Goal: Information Seeking & Learning: Find contact information

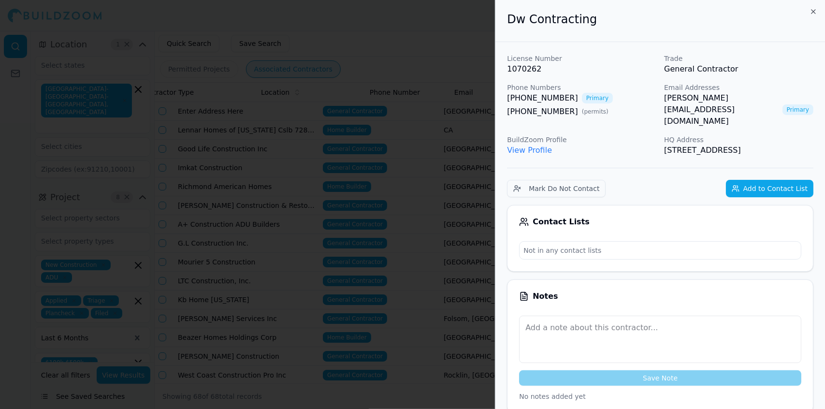
scroll to position [0, 183]
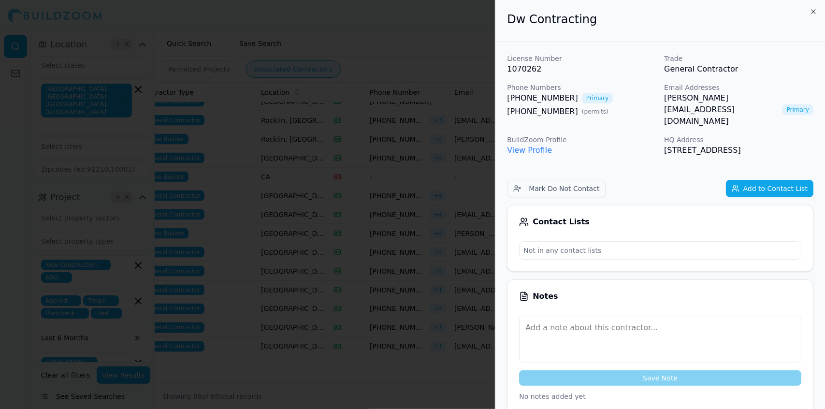
click at [358, 64] on div at bounding box center [412, 204] width 825 height 409
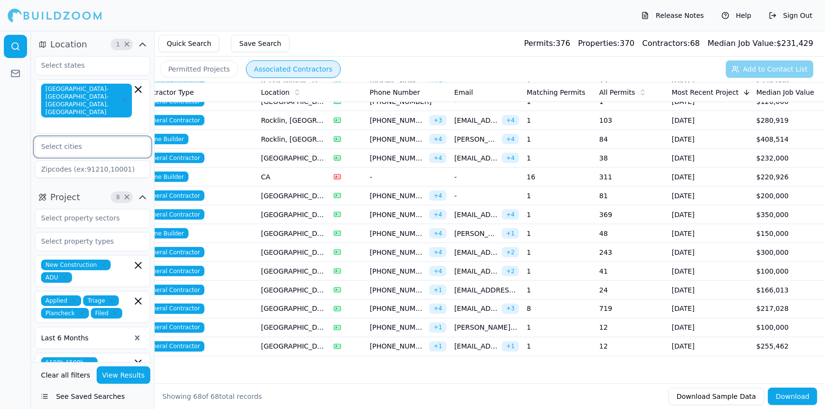
click at [106, 138] on input "text" at bounding box center [86, 146] width 102 height 17
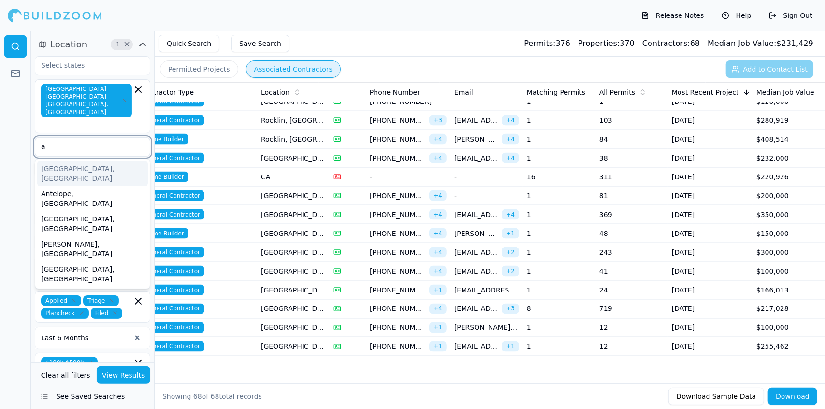
type input "au"
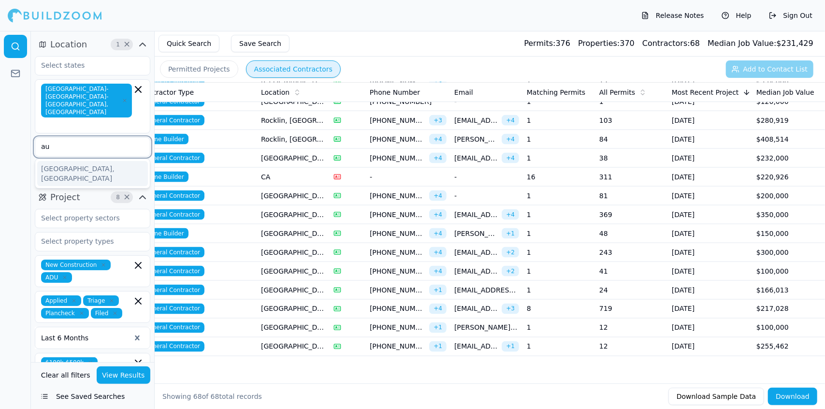
click at [79, 161] on div "[GEOGRAPHIC_DATA], [GEOGRAPHIC_DATA]" at bounding box center [92, 173] width 111 height 25
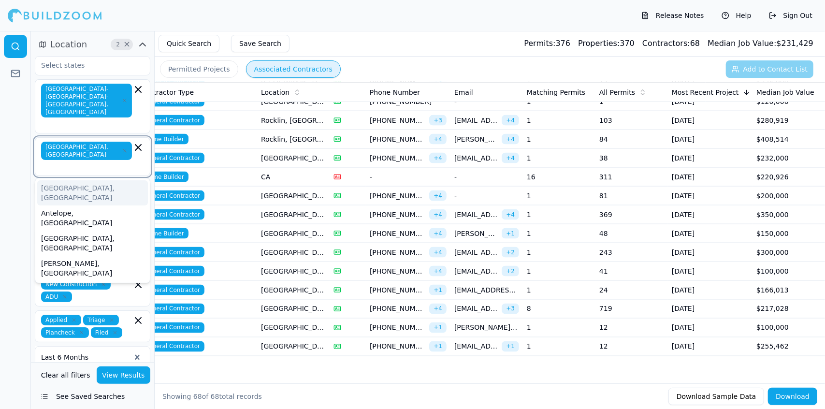
type input "b"
type input "c"
type input "d"
type input "e"
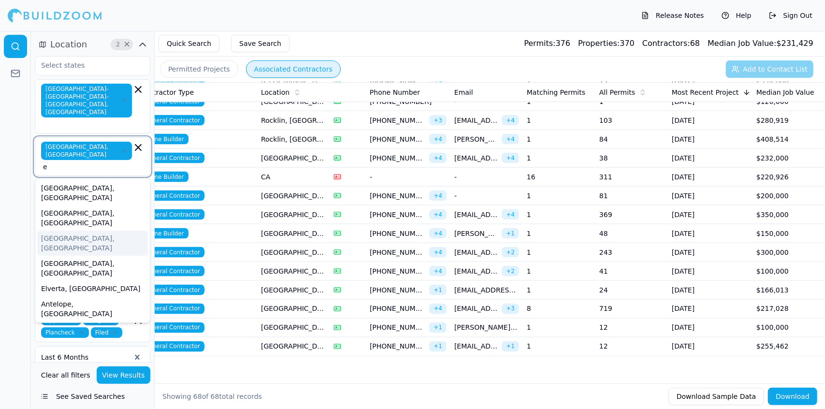
click at [108, 231] on div "[GEOGRAPHIC_DATA], [GEOGRAPHIC_DATA]" at bounding box center [92, 243] width 111 height 25
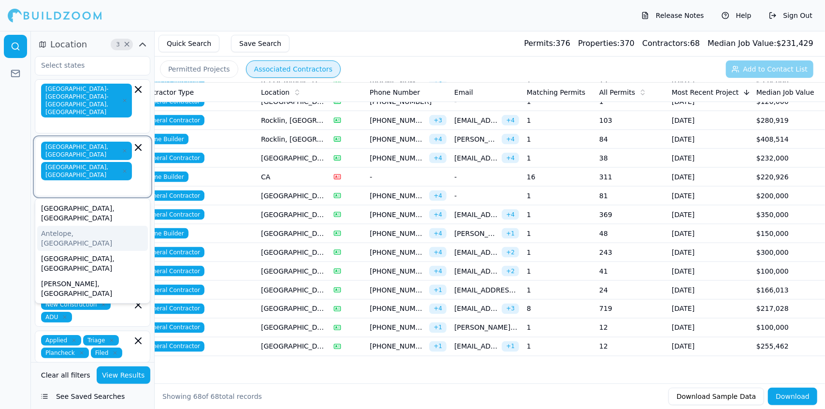
type input "F"
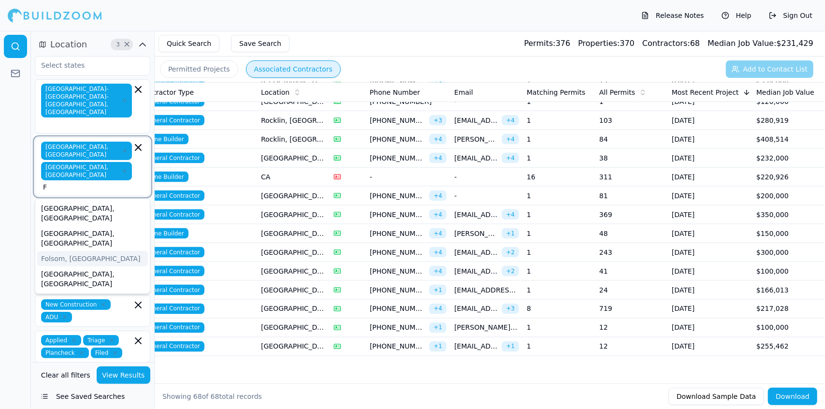
click at [83, 251] on div "Folsom, [GEOGRAPHIC_DATA]" at bounding box center [92, 258] width 111 height 15
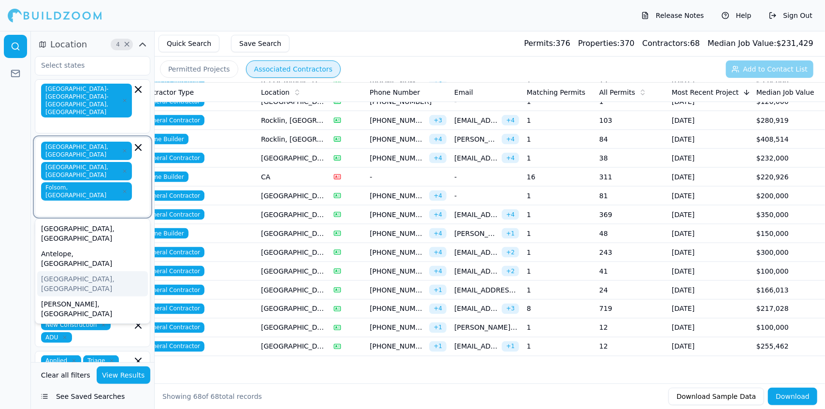
click at [88, 271] on div "[GEOGRAPHIC_DATA], [GEOGRAPHIC_DATA]" at bounding box center [92, 283] width 111 height 25
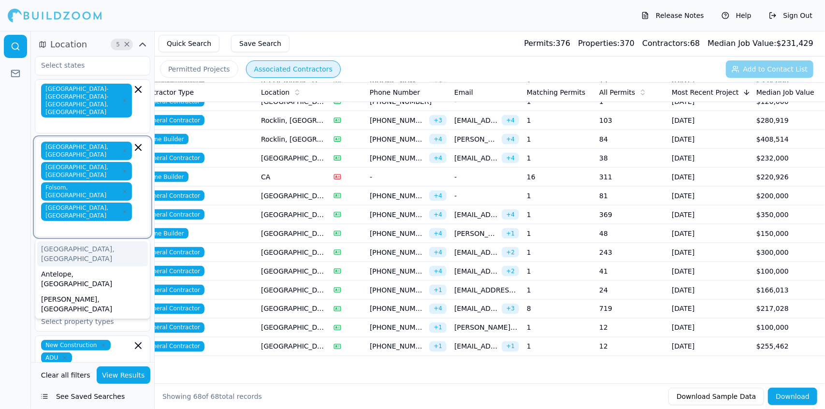
click at [88, 266] on div "Antelope, [GEOGRAPHIC_DATA]" at bounding box center [92, 278] width 111 height 25
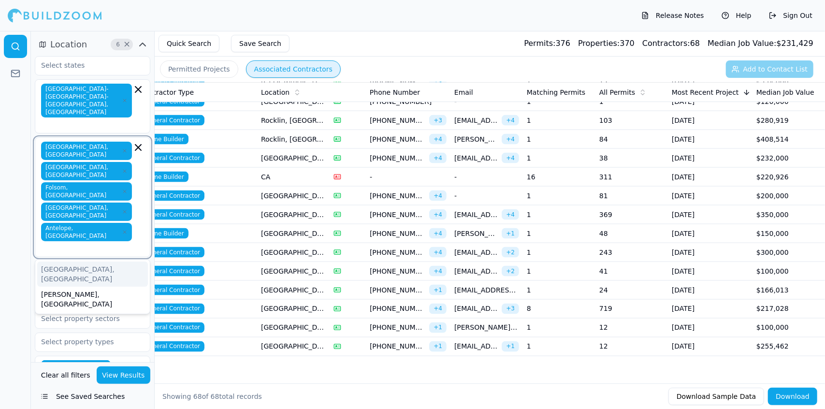
click at [122, 209] on icon "button" at bounding box center [125, 212] width 6 height 6
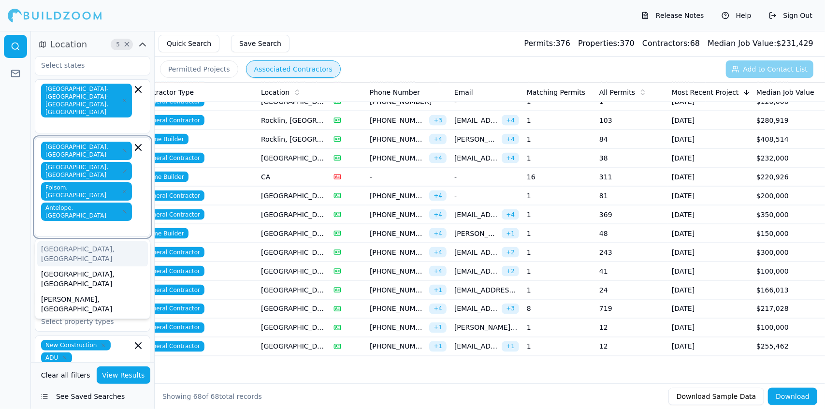
click at [122, 209] on icon "button" at bounding box center [125, 212] width 6 height 6
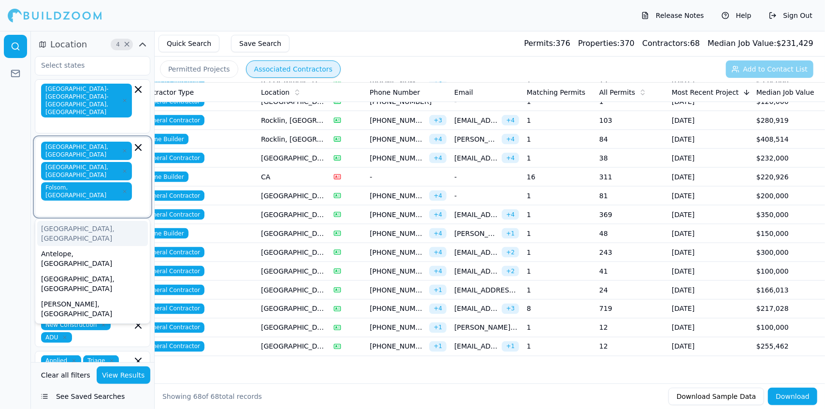
type input "E"
type input "G"
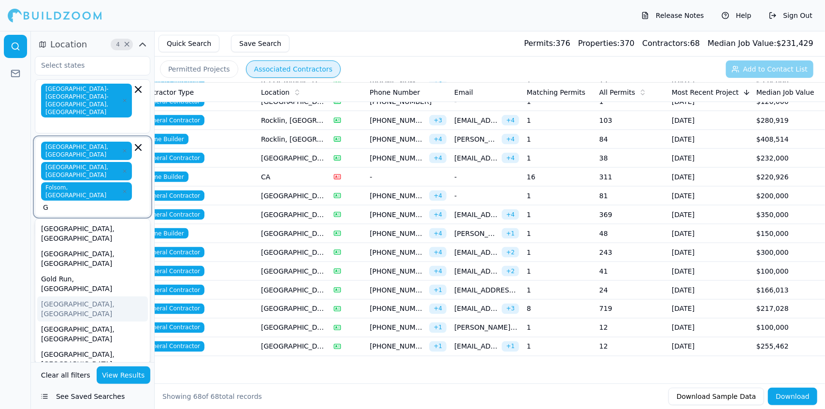
click at [69, 296] on div "[GEOGRAPHIC_DATA], [GEOGRAPHIC_DATA]" at bounding box center [92, 308] width 111 height 25
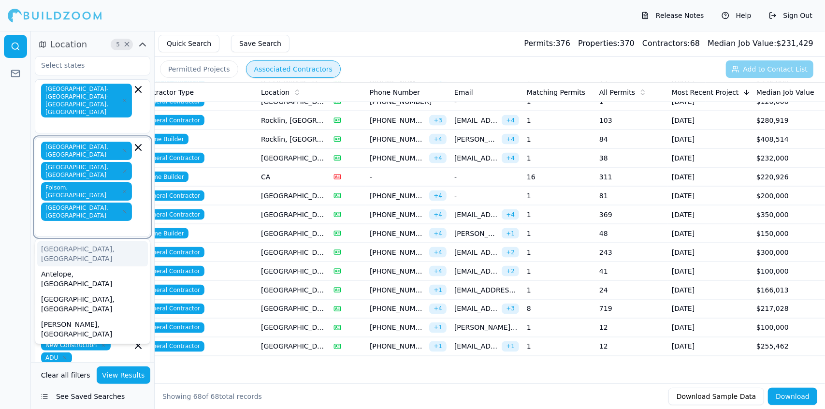
click at [115, 223] on input "text" at bounding box center [87, 228] width 89 height 10
type input "H"
type input "I"
type input "J"
type input "G"
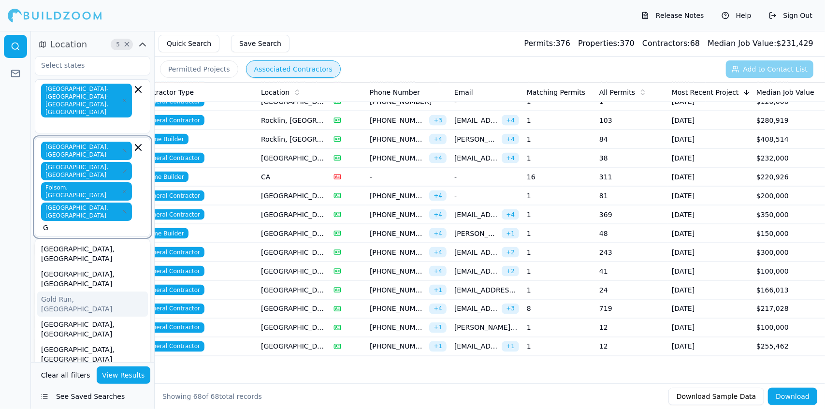
click at [100, 291] on div "Gold Run, [GEOGRAPHIC_DATA]" at bounding box center [92, 303] width 111 height 25
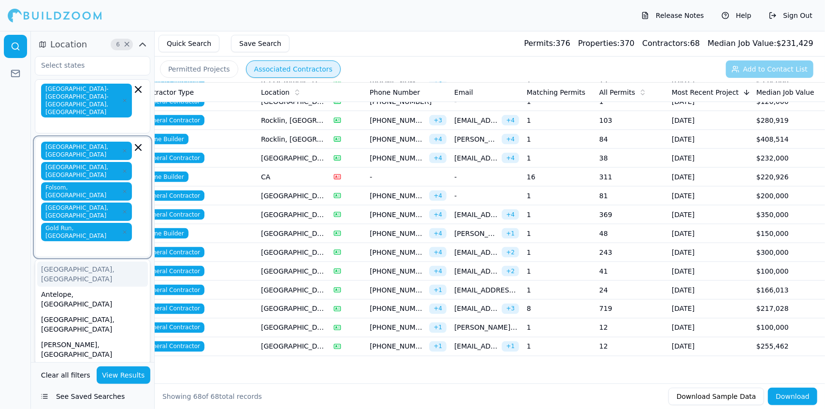
type input "H"
type input "I"
type input "J"
type input "K"
type input "L"
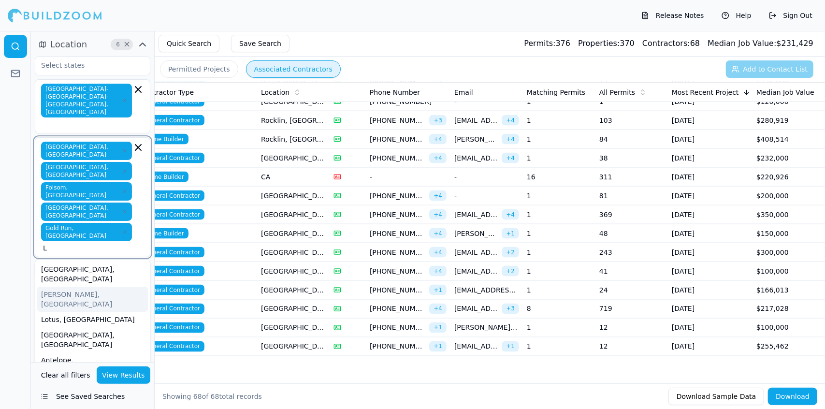
click at [81, 287] on div "[PERSON_NAME], [GEOGRAPHIC_DATA]" at bounding box center [92, 299] width 111 height 25
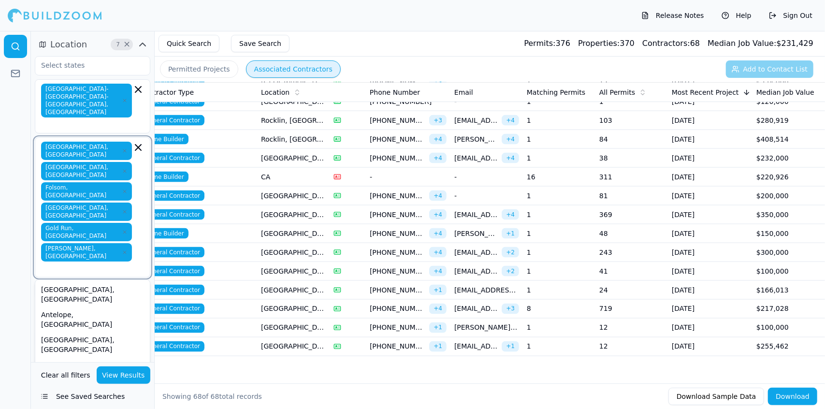
type input "L"
click at [65, 282] on div "[GEOGRAPHIC_DATA], [GEOGRAPHIC_DATA]" at bounding box center [92, 294] width 111 height 25
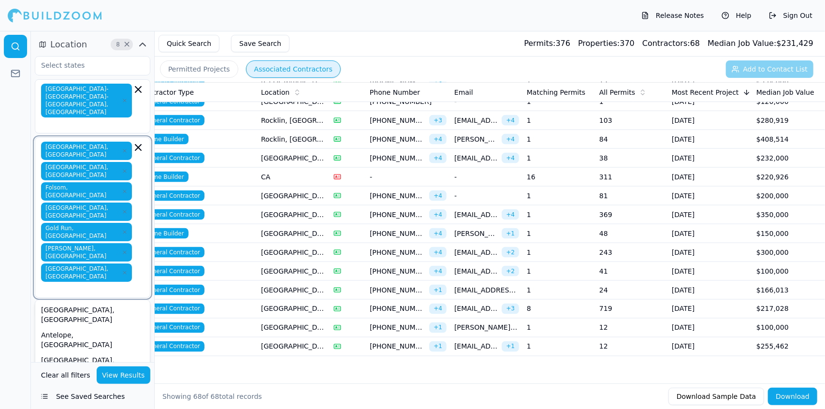
type input "M"
type input "N"
type input "O"
click at [72, 327] on div "[GEOGRAPHIC_DATA], [GEOGRAPHIC_DATA]" at bounding box center [92, 339] width 111 height 25
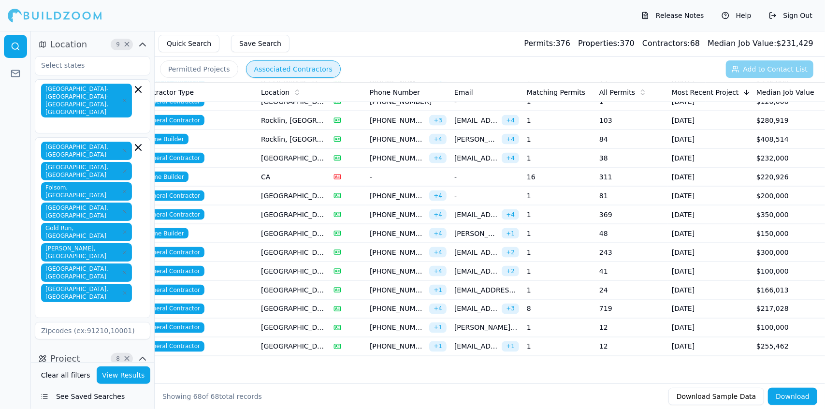
click at [134, 215] on div "[GEOGRAPHIC_DATA], [GEOGRAPHIC_DATA] [GEOGRAPHIC_DATA], [GEOGRAPHIC_DATA] [GEOG…" at bounding box center [92, 228] width 103 height 172
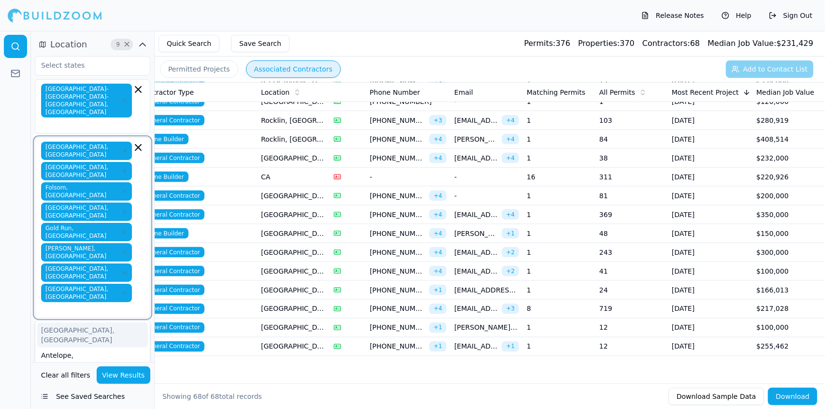
type input "P"
click at [97, 363] on div "[GEOGRAPHIC_DATA], [GEOGRAPHIC_DATA]" at bounding box center [92, 375] width 111 height 25
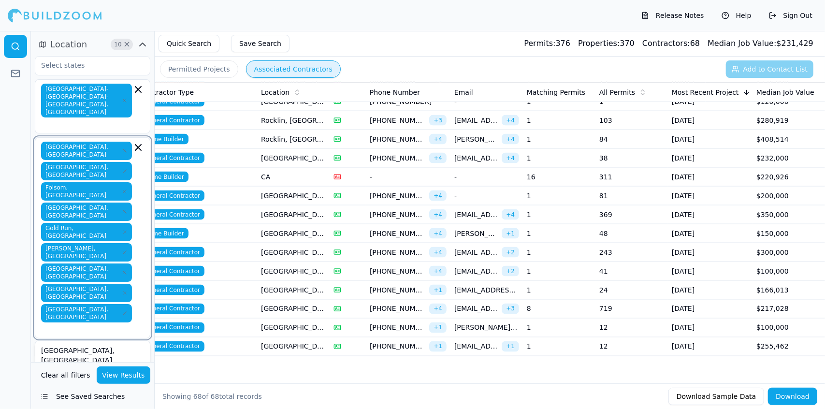
click at [97, 368] on div "Antelope, [GEOGRAPHIC_DATA]" at bounding box center [92, 380] width 111 height 25
type input "/"
click at [103, 345] on input "text" at bounding box center [87, 350] width 89 height 10
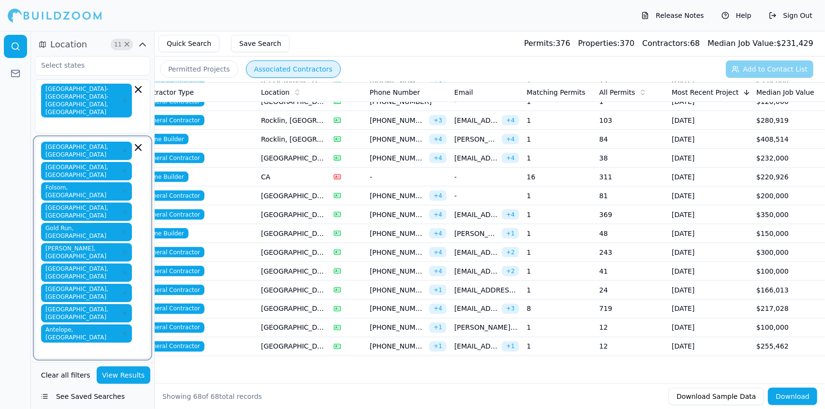
click at [103, 345] on input "text" at bounding box center [87, 350] width 89 height 10
type input "[PERSON_NAME]"
type input "[US_STATE]"
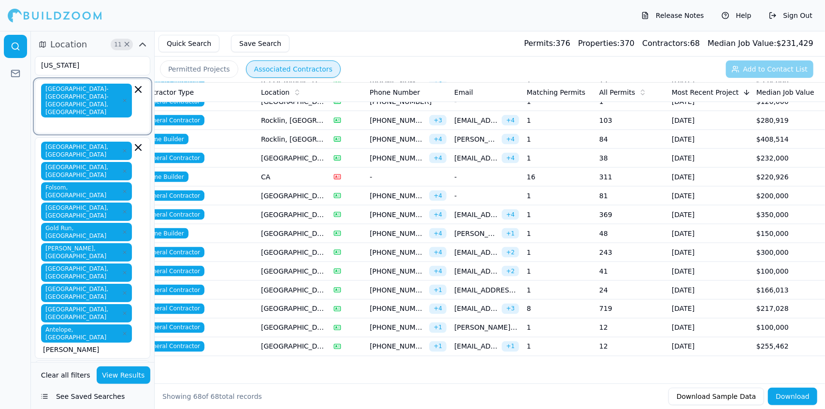
type input "[PERSON_NAME]"
type input "95376"
type input "BPPLUMBING"
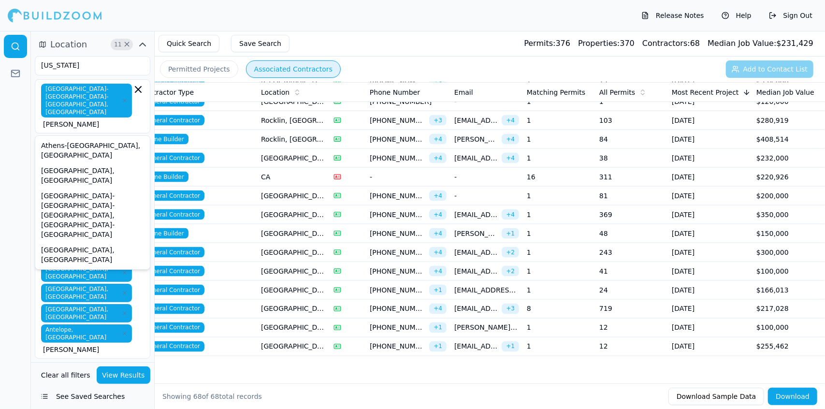
click at [100, 363] on input "95376" at bounding box center [93, 371] width 116 height 17
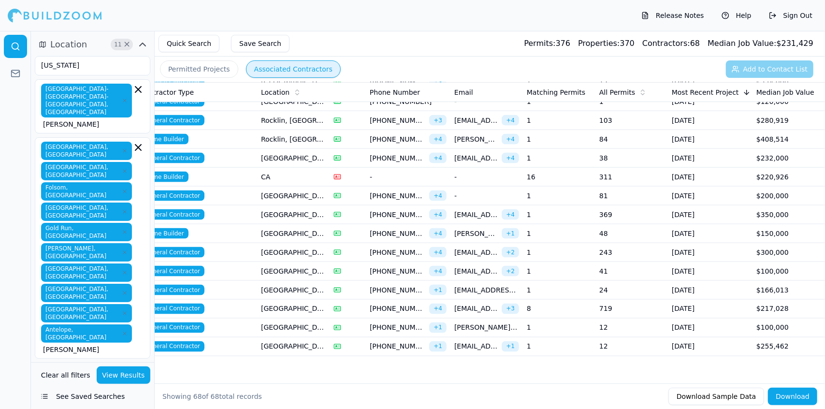
type input "9"
click at [114, 345] on input "[PERSON_NAME]" at bounding box center [87, 350] width 89 height 10
click at [111, 361] on div "No cities found" at bounding box center [92, 374] width 115 height 27
click at [96, 361] on div "No cities found" at bounding box center [92, 374] width 115 height 27
click at [93, 361] on div "No cities found" at bounding box center [92, 374] width 115 height 27
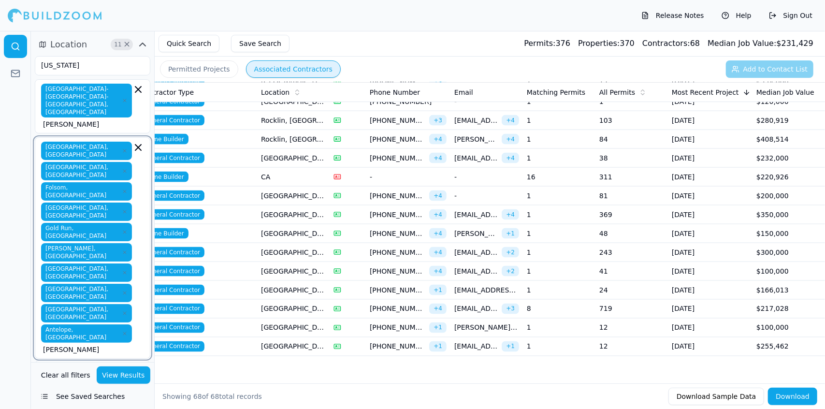
click at [77, 361] on div "No cities found" at bounding box center [92, 374] width 115 height 27
type input "T"
type input "R"
click at [15, 44] on icon at bounding box center [16, 47] width 10 height 10
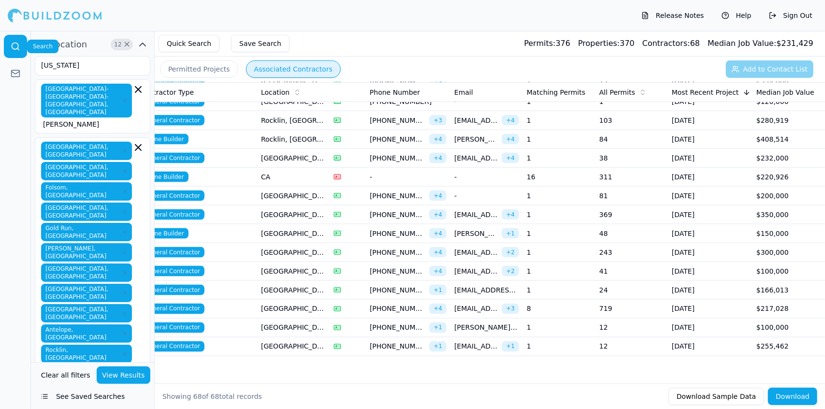
click at [12, 44] on icon at bounding box center [16, 47] width 10 height 10
click at [15, 44] on icon at bounding box center [16, 47] width 10 height 10
click at [197, 44] on button "Quick Search" at bounding box center [189, 43] width 61 height 17
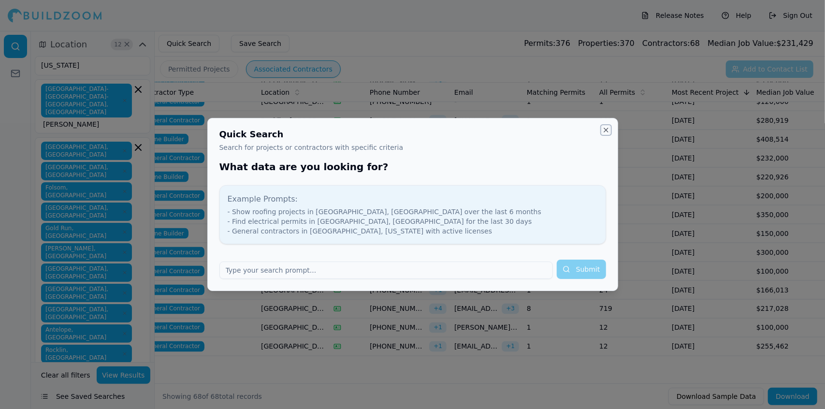
click at [607, 127] on button "Close" at bounding box center [606, 130] width 8 height 8
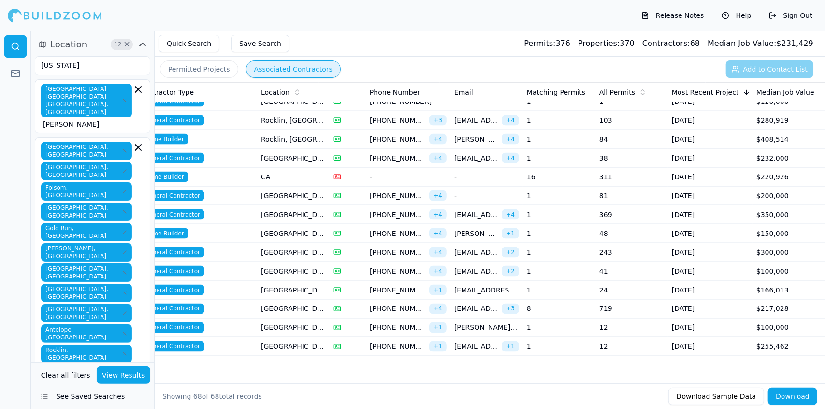
click at [607, 130] on td "84" at bounding box center [632, 139] width 73 height 19
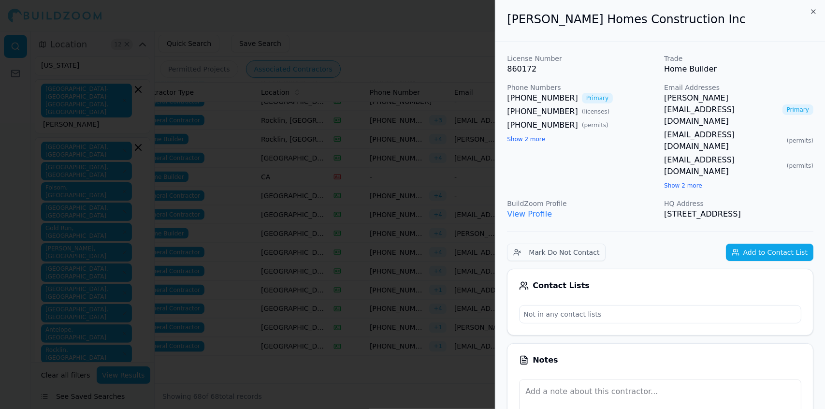
click at [419, 87] on div at bounding box center [412, 204] width 825 height 409
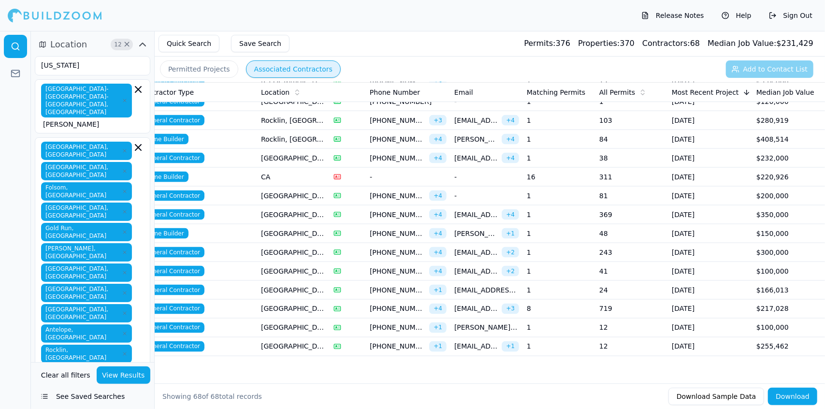
click at [391, 134] on span "[PHONE_NUMBER]" at bounding box center [398, 139] width 56 height 10
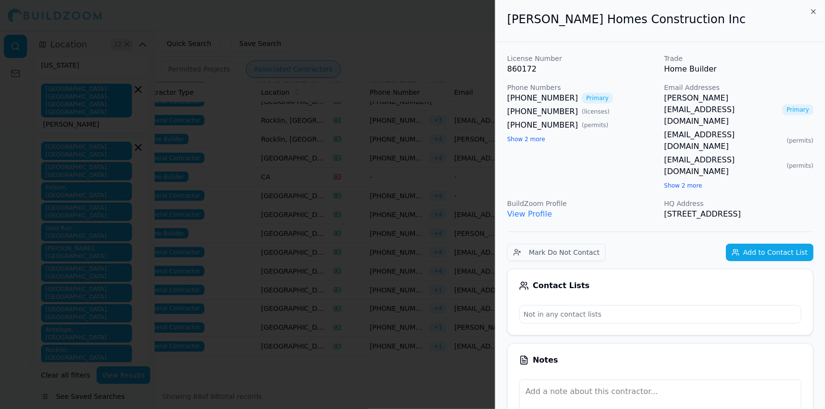
drag, startPoint x: 783, startPoint y: 169, endPoint x: 507, endPoint y: 30, distance: 308.9
copy div "[PERSON_NAME] Homes Construction Inc License Number 860172 Trade Home Builder P…"
click at [377, 71] on div at bounding box center [412, 204] width 825 height 409
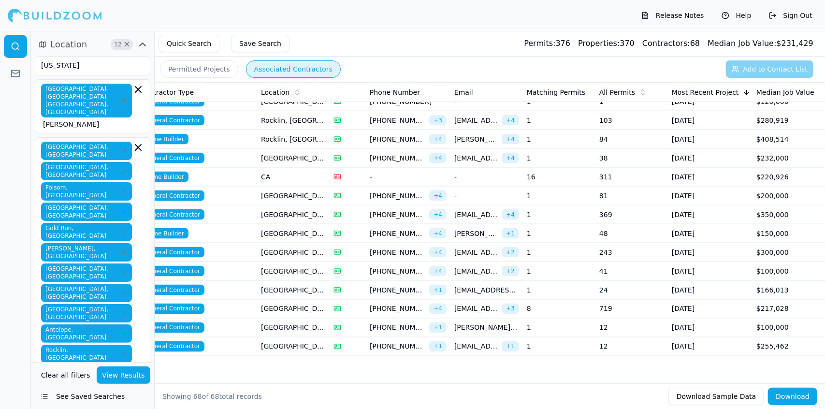
click at [379, 134] on span "[PHONE_NUMBER]" at bounding box center [398, 139] width 56 height 10
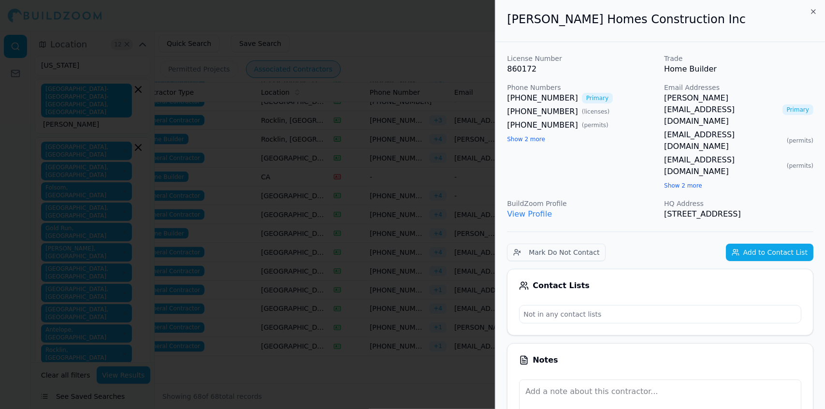
click at [382, 91] on div at bounding box center [412, 204] width 825 height 409
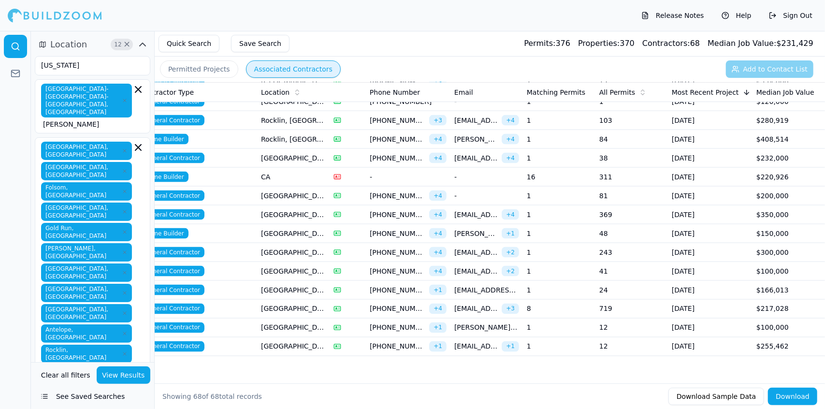
click at [475, 153] on span "[EMAIL_ADDRESS][DOMAIN_NAME]" at bounding box center [476, 158] width 44 height 10
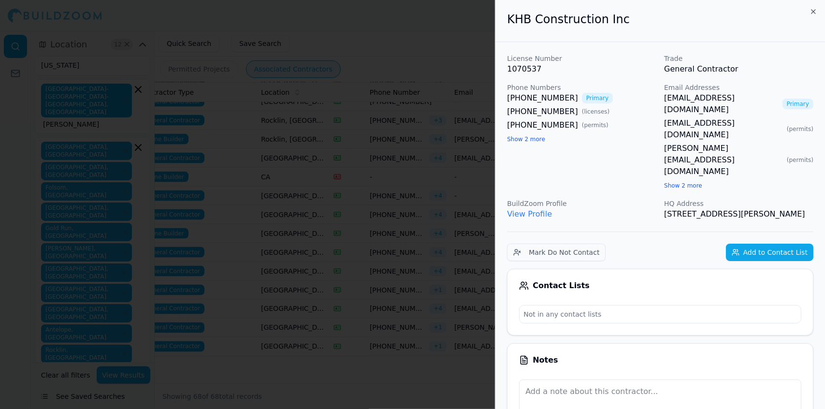
drag, startPoint x: 805, startPoint y: 166, endPoint x: 501, endPoint y: 30, distance: 333.0
copy div "KHB Construction Inc License Number 1070537 Trade General Contractor Phone Numb…"
